Goal: Task Accomplishment & Management: Use online tool/utility

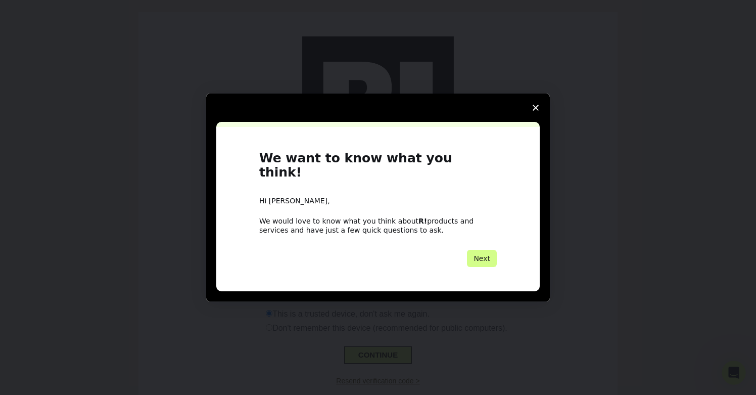
click at [537, 111] on icon "Close survey" at bounding box center [536, 108] width 6 height 6
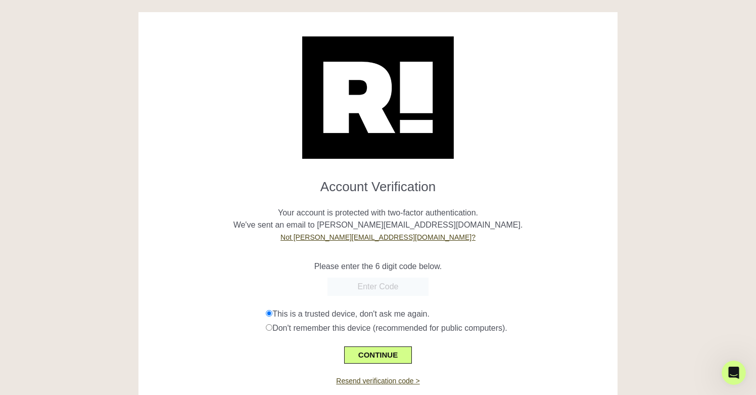
click at [376, 290] on input "text" at bounding box center [378, 287] width 101 height 18
paste input "564595"
type input "564595"
click at [371, 352] on button "CONTINUE" at bounding box center [378, 354] width 68 height 17
